Goal: Information Seeking & Learning: Learn about a topic

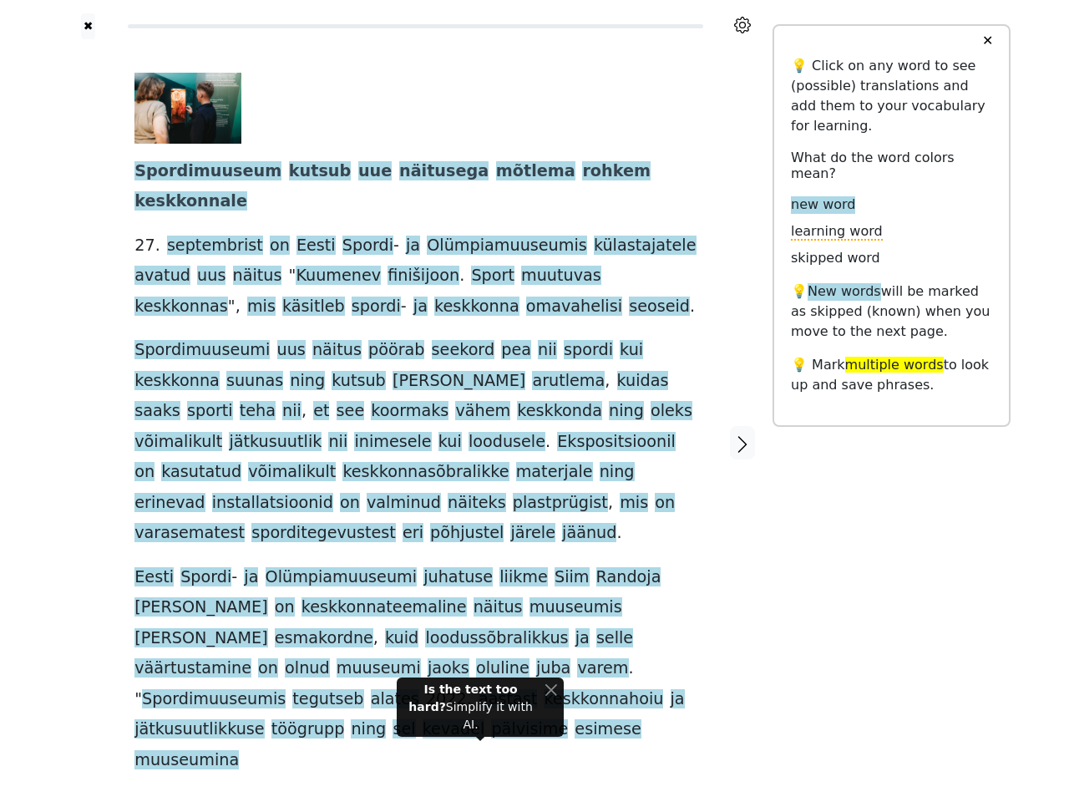
click at [509, 462] on span "keskkonnasõbralikke" at bounding box center [425, 472] width 166 height 21
click at [742, 25] on icon at bounding box center [742, 25] width 17 height 17
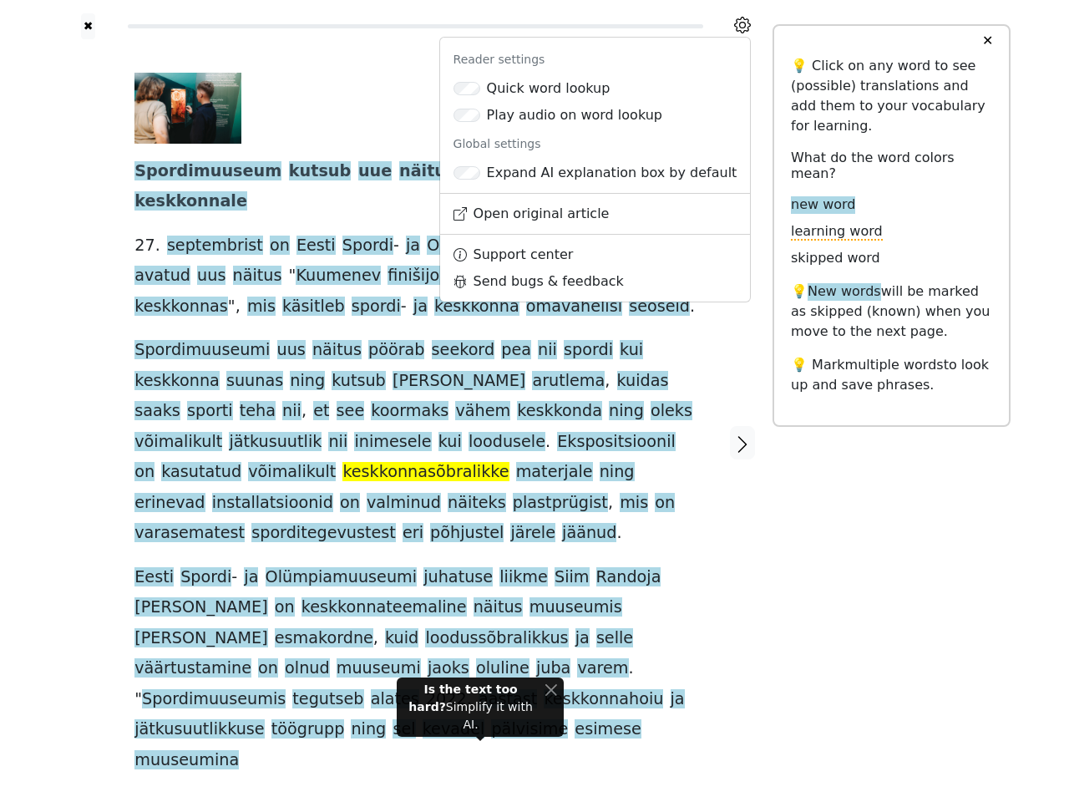
click at [88, 390] on div at bounding box center [87, 443] width 59 height 808
click at [651, 401] on span "oleks" at bounding box center [672, 411] width 42 height 21
click at [196, 172] on span "Spordimuuseum" at bounding box center [207, 171] width 147 height 21
click at [291, 172] on span "kutsub" at bounding box center [320, 171] width 62 height 21
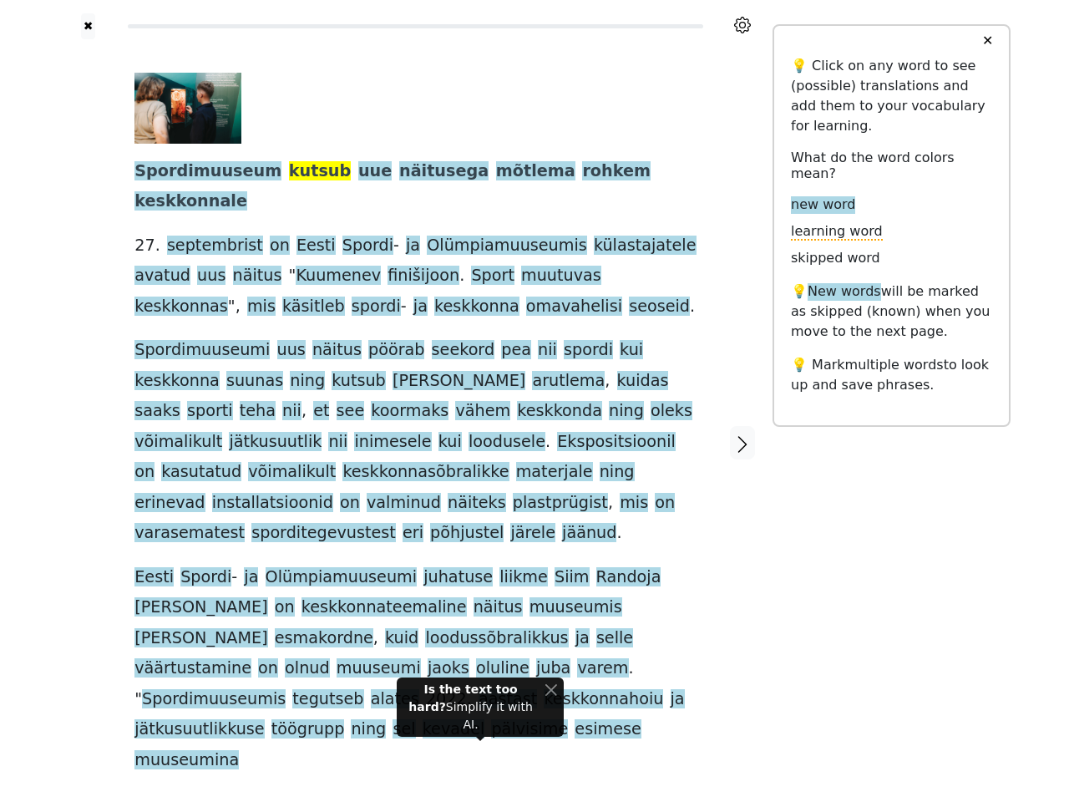
click at [358, 172] on span "uue" at bounding box center [374, 171] width 33 height 21
click at [399, 172] on span "näitusega" at bounding box center [443, 171] width 89 height 21
